Goal: Task Accomplishment & Management: Manage account settings

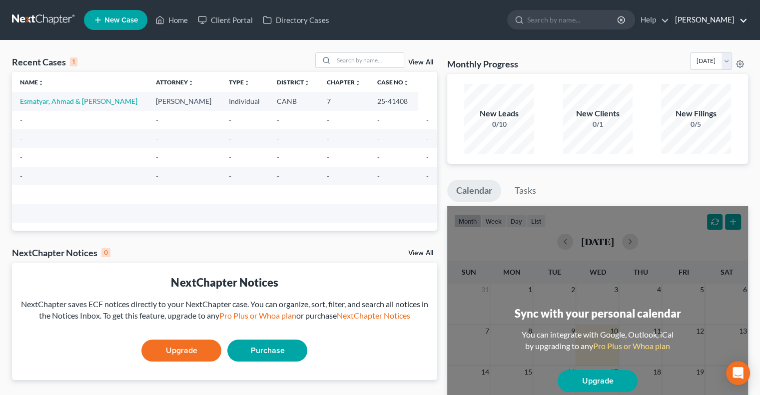
click at [716, 19] on link "[PERSON_NAME]" at bounding box center [708, 20] width 77 height 18
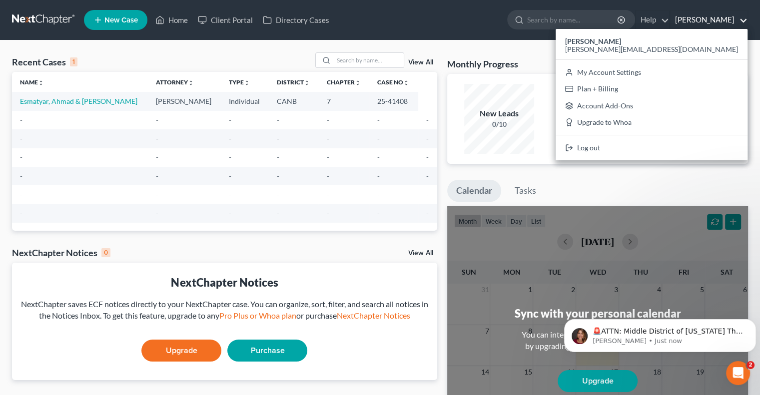
click at [716, 19] on link "[PERSON_NAME]" at bounding box center [708, 20] width 77 height 18
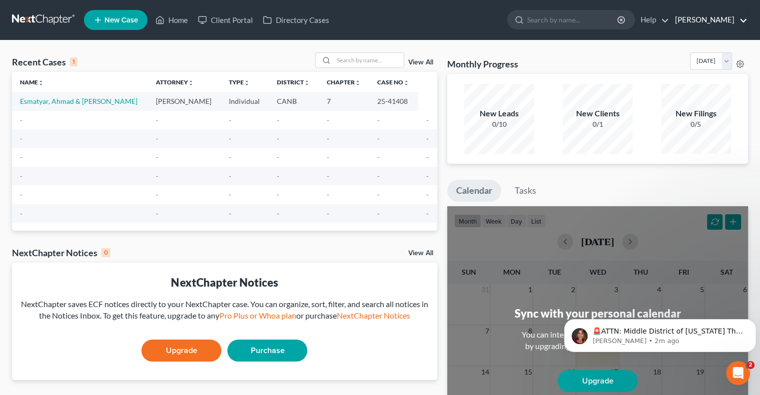
click at [693, 21] on link "[PERSON_NAME]" at bounding box center [708, 20] width 77 height 18
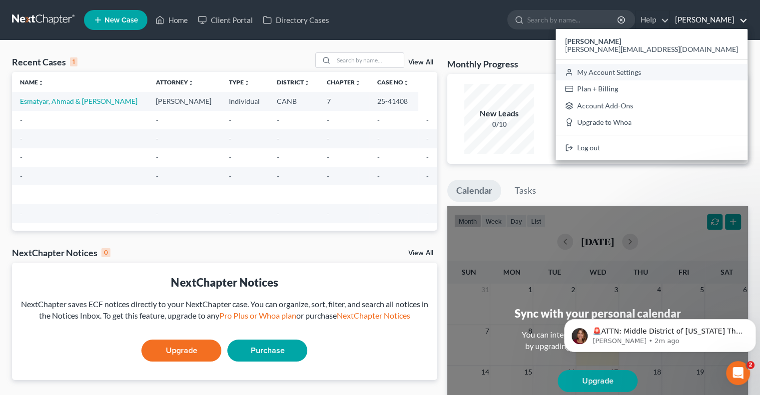
click at [681, 70] on link "My Account Settings" at bounding box center [652, 72] width 192 height 17
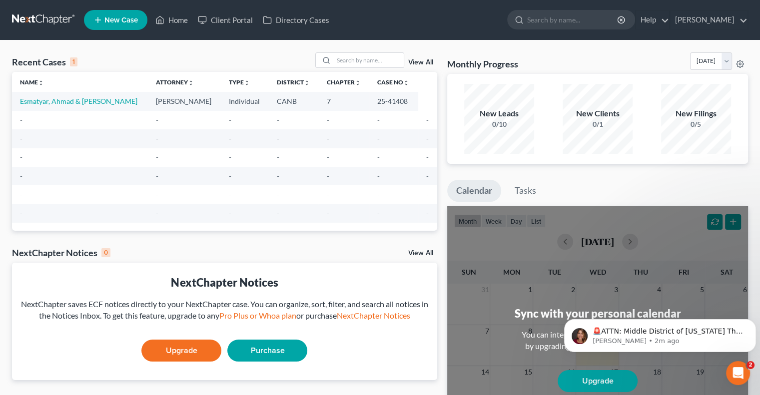
select select "24"
select select "4"
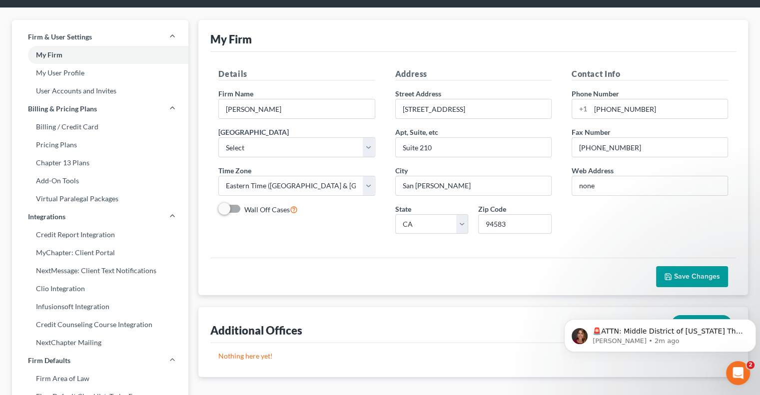
scroll to position [50, 0]
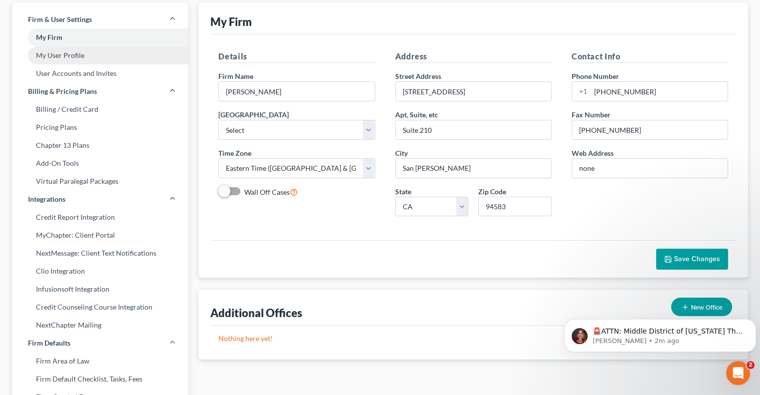
click at [57, 53] on link "My User Profile" at bounding box center [100, 55] width 176 height 18
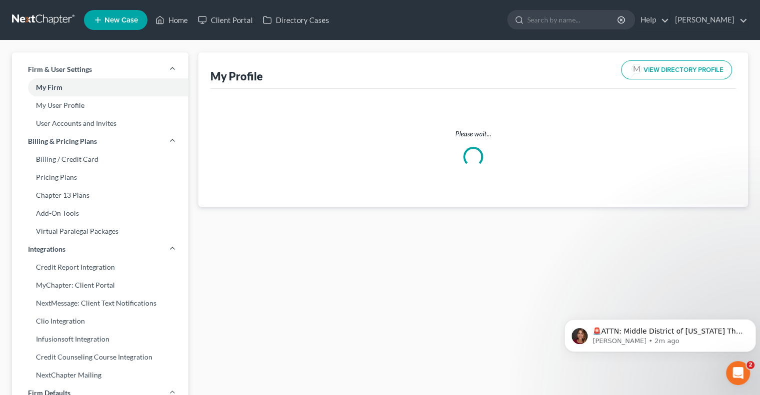
select select "4"
select select "9"
select select "attorney"
select select "1"
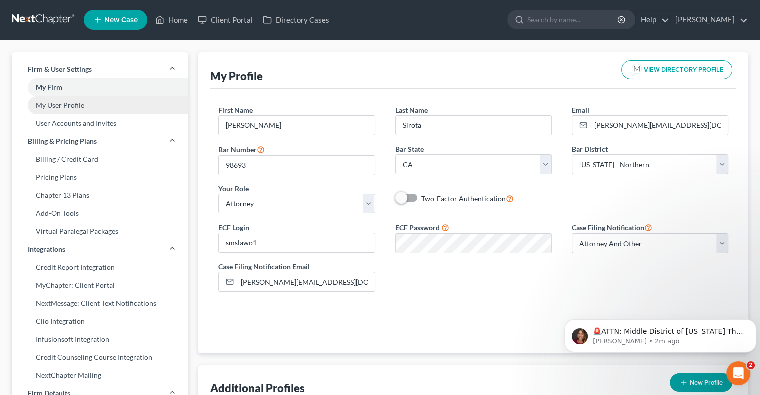
click at [74, 105] on link "My User Profile" at bounding box center [100, 105] width 176 height 18
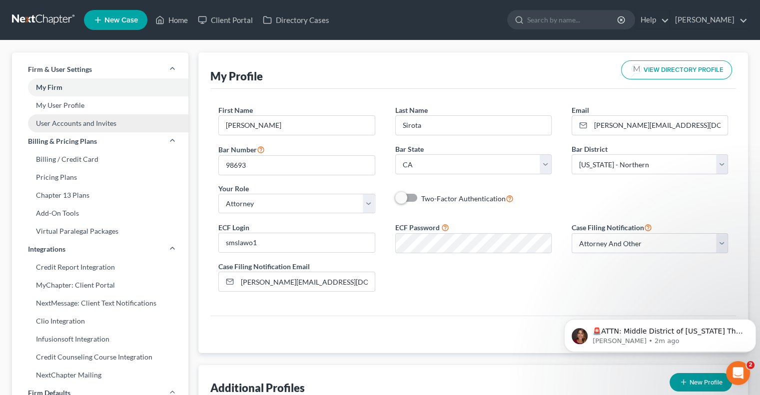
click at [53, 122] on link "User Accounts and Invites" at bounding box center [100, 123] width 176 height 18
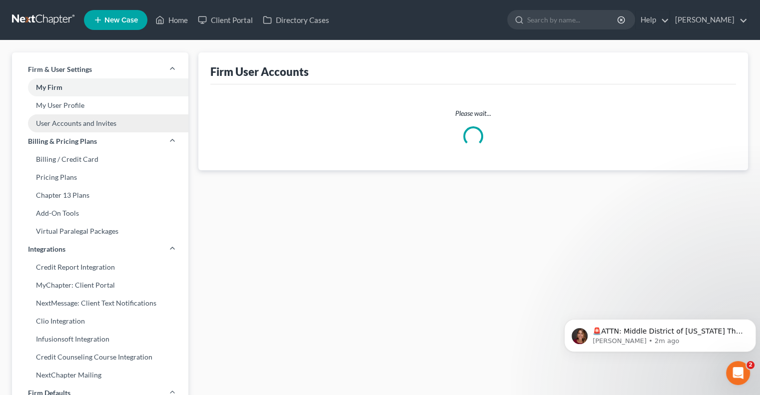
select select "0"
select select "1"
select select "2"
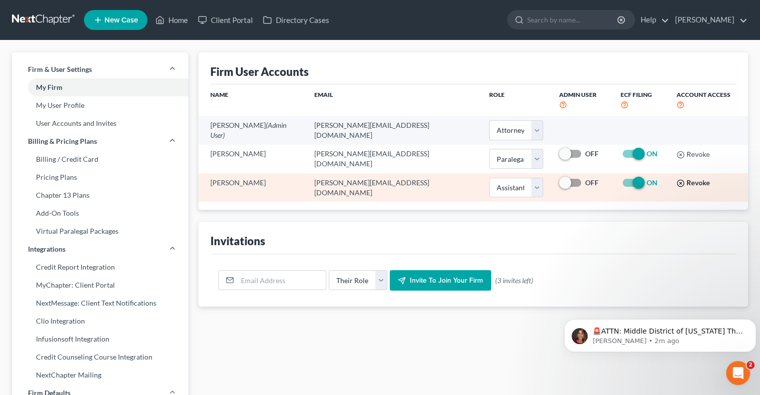
click at [677, 180] on circle "button" at bounding box center [680, 183] width 6 height 6
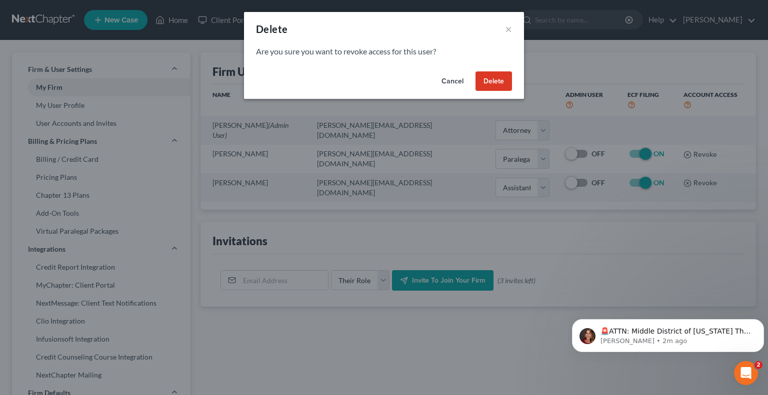
click at [494, 80] on button "Delete" at bounding box center [493, 81] width 36 height 20
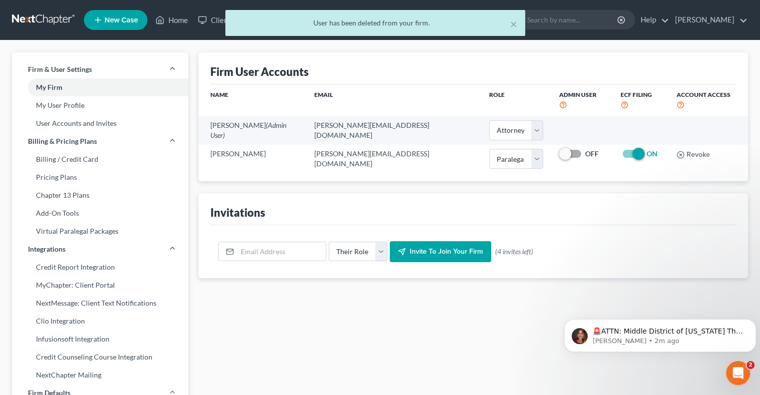
click at [438, 178] on ui-view "Firm User Accounts Name Email Role Admin User ECF Filing Account Access [PERSON…" at bounding box center [473, 165] width 550 height 226
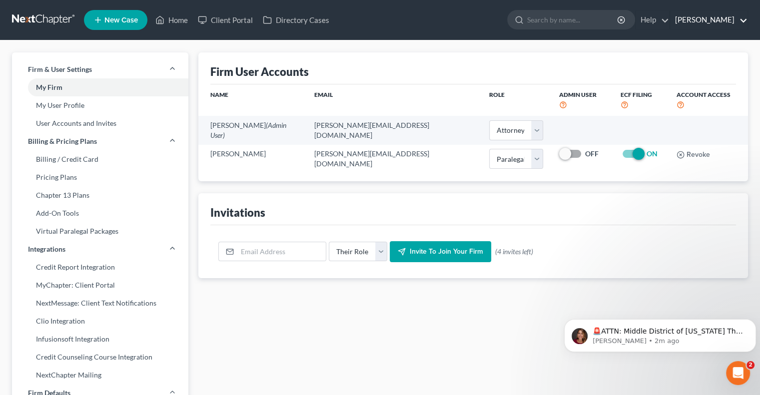
click at [709, 19] on link "[PERSON_NAME]" at bounding box center [708, 20] width 77 height 18
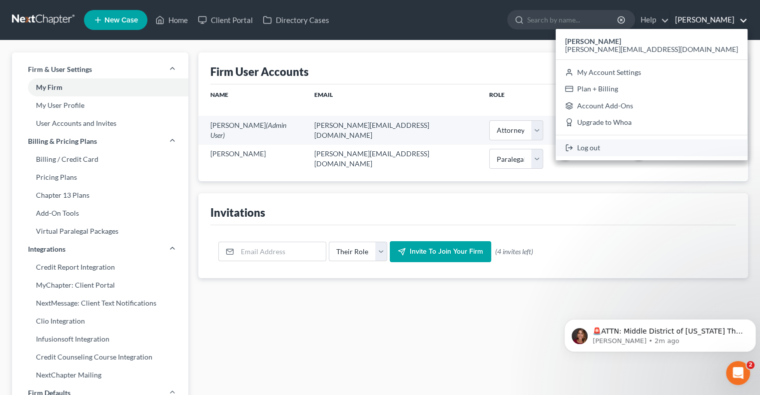
click at [676, 150] on link "Log out" at bounding box center [652, 147] width 192 height 17
